Goal: Navigation & Orientation: Find specific page/section

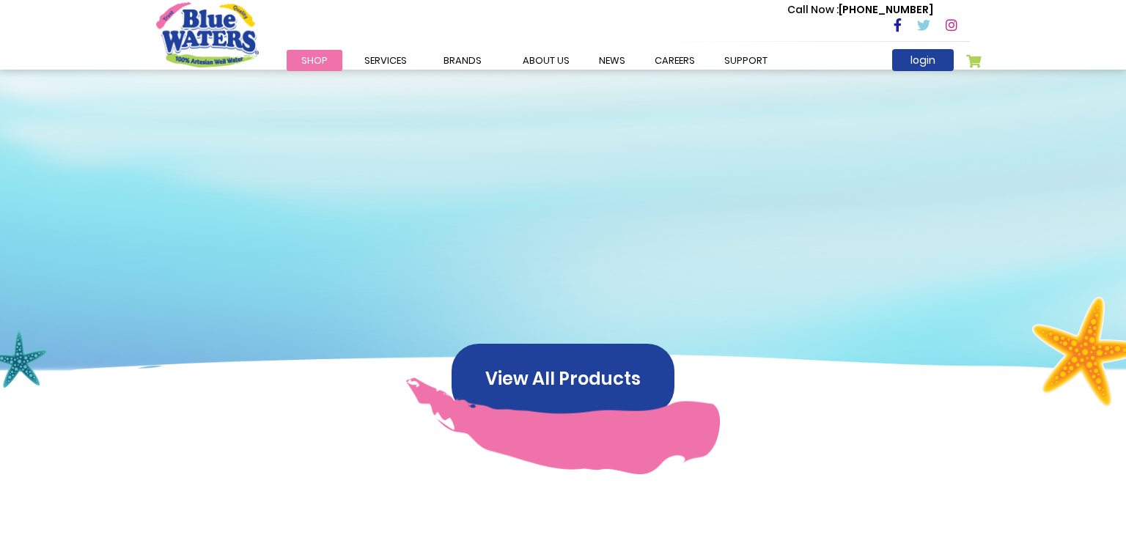
scroll to position [410, 0]
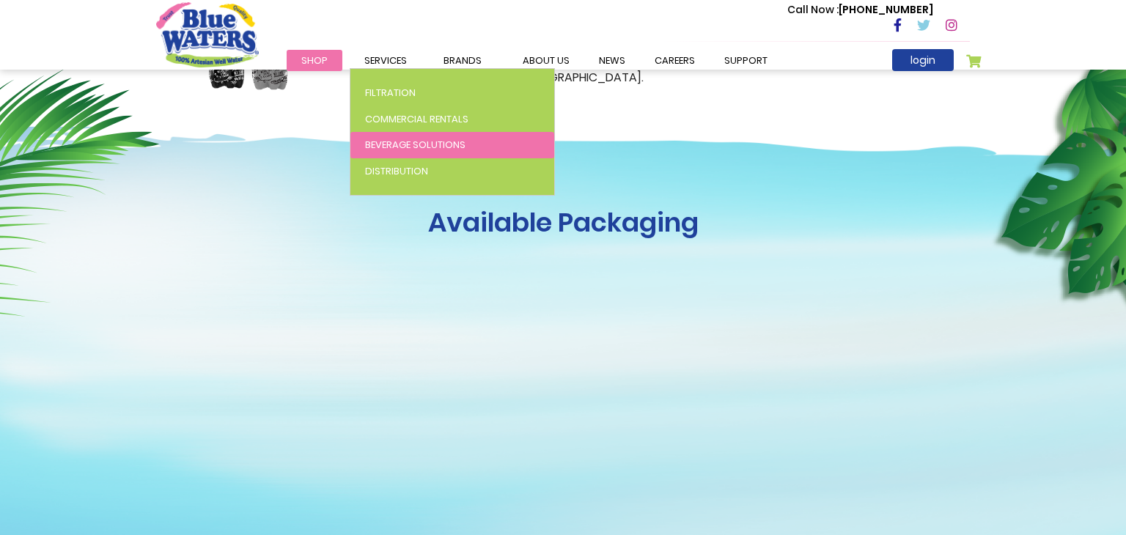
click at [416, 141] on span "Beverage Solutions" at bounding box center [415, 145] width 100 height 14
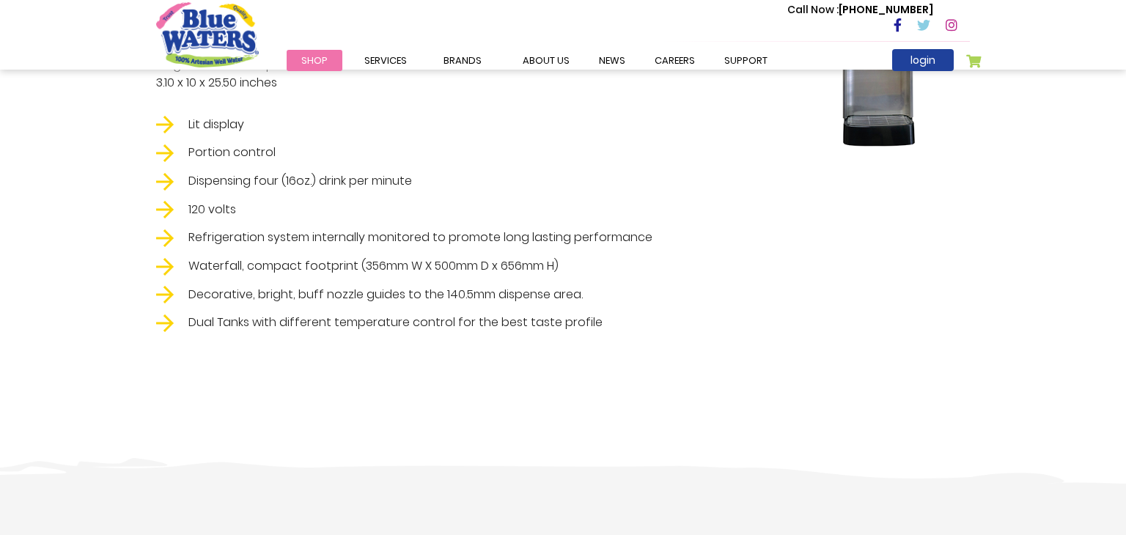
scroll to position [1385, 0]
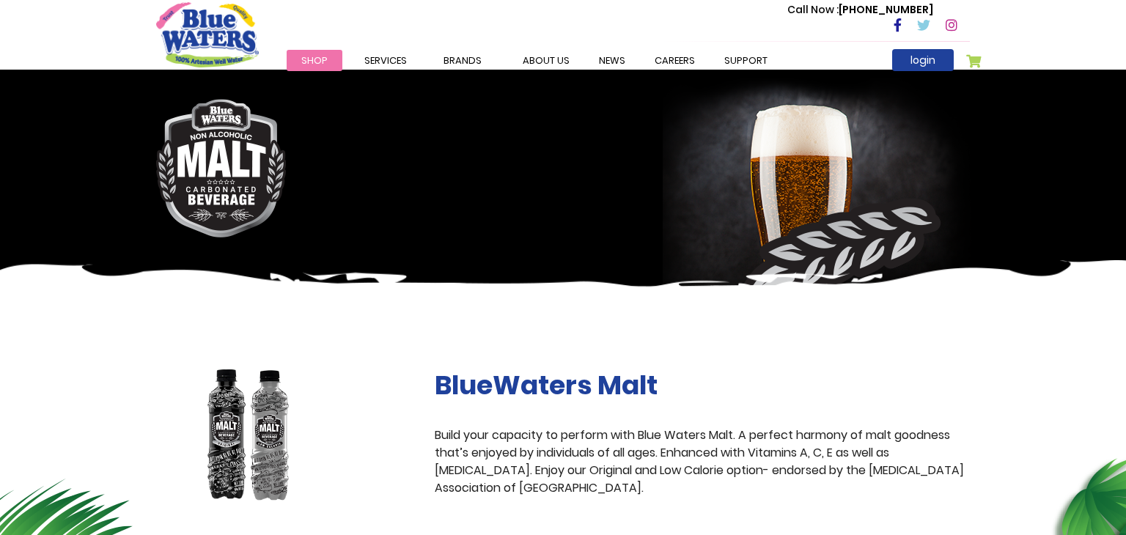
scroll to position [410, 0]
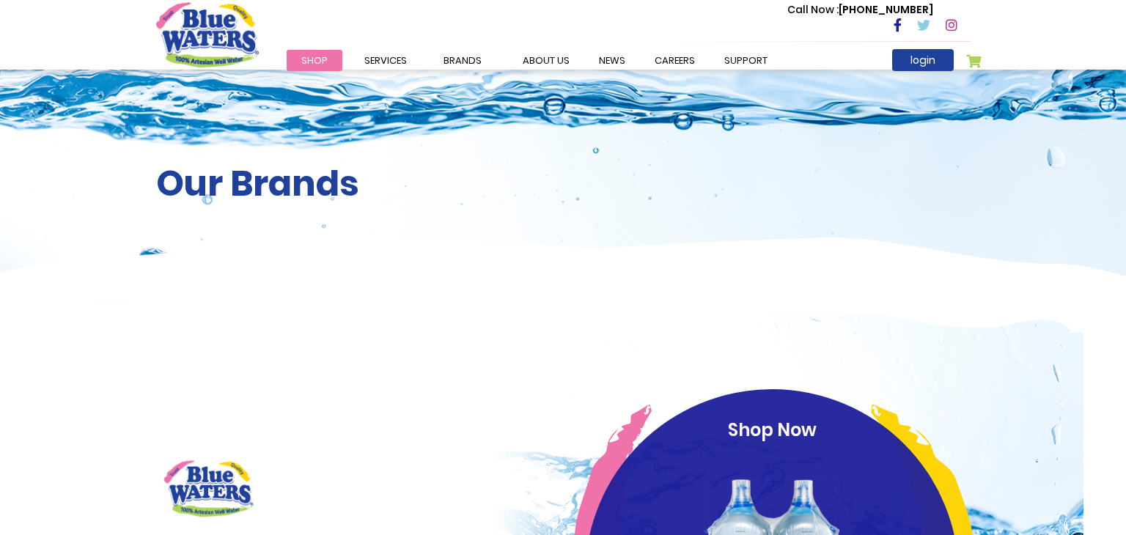
click at [180, 241] on img at bounding box center [563, 285] width 1126 height 97
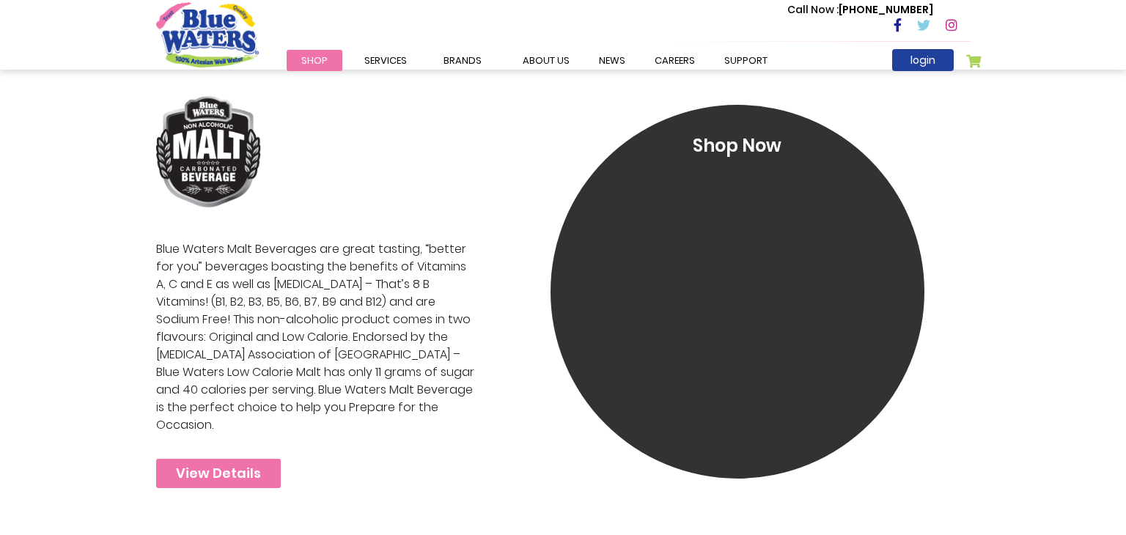
scroll to position [3374, 0]
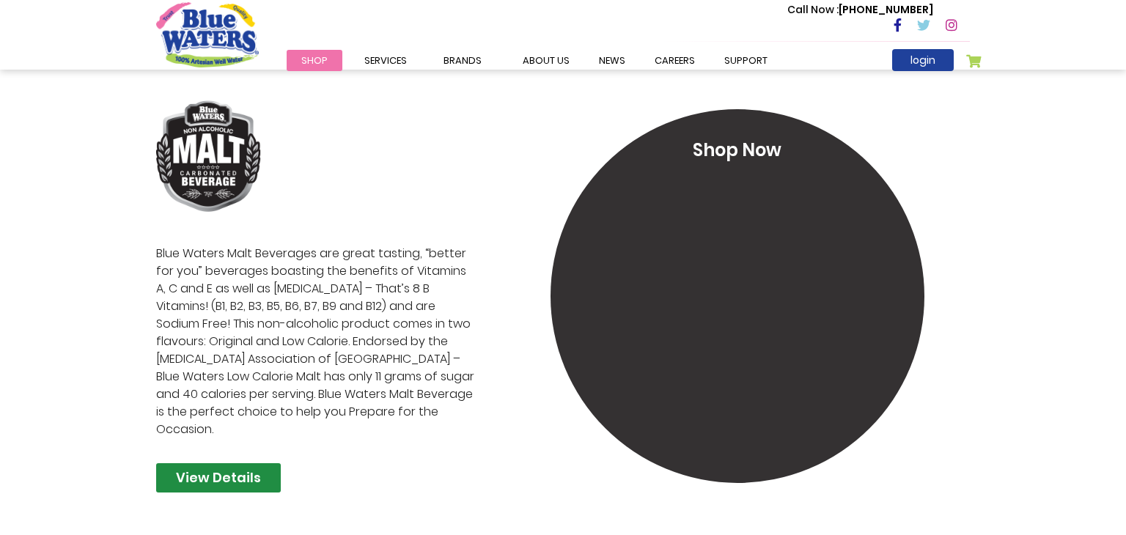
click at [263, 463] on link "View Details" at bounding box center [218, 477] width 125 height 29
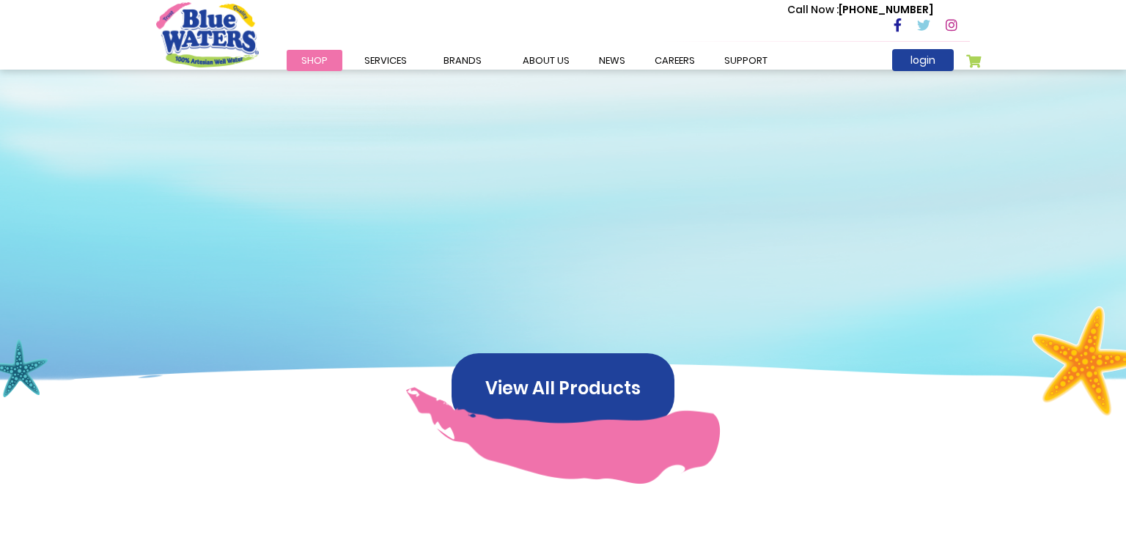
scroll to position [686, 0]
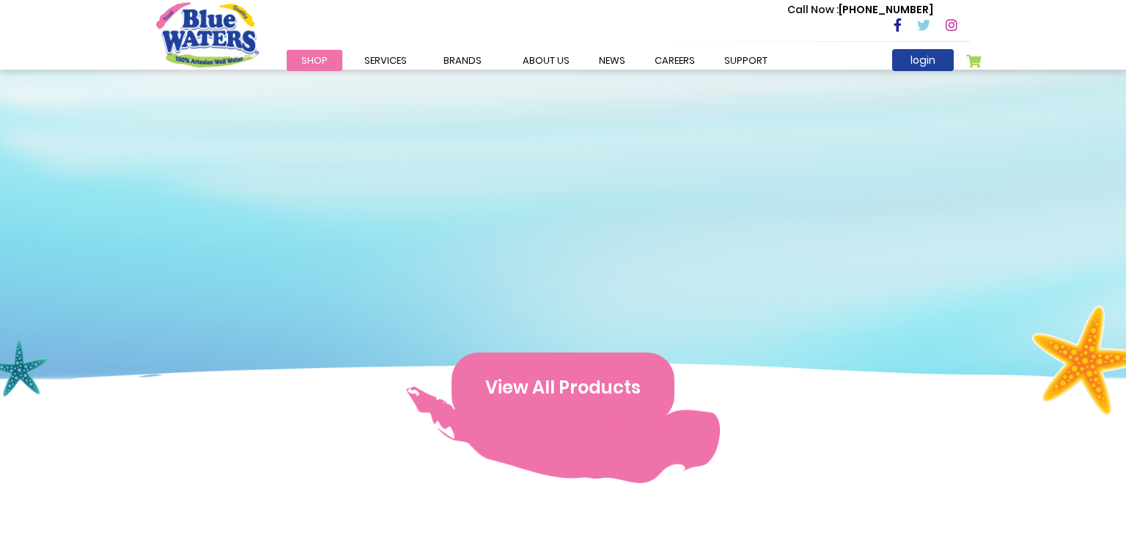
click at [493, 383] on button "View All Products" at bounding box center [562, 388] width 223 height 70
